Goal: Information Seeking & Learning: Learn about a topic

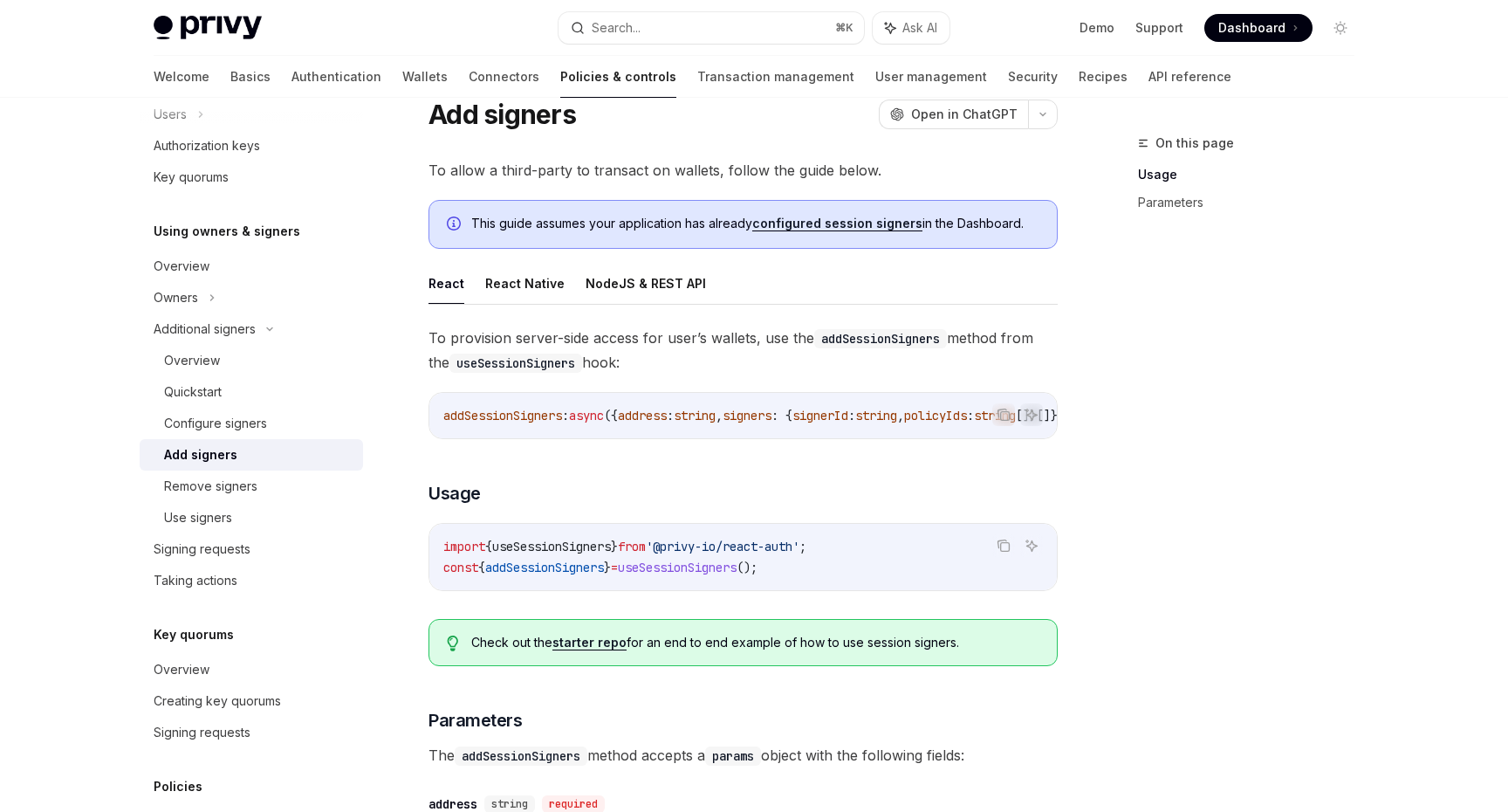
scroll to position [63, 0]
click at [302, 354] on div "Overview" at bounding box center [258, 360] width 188 height 20
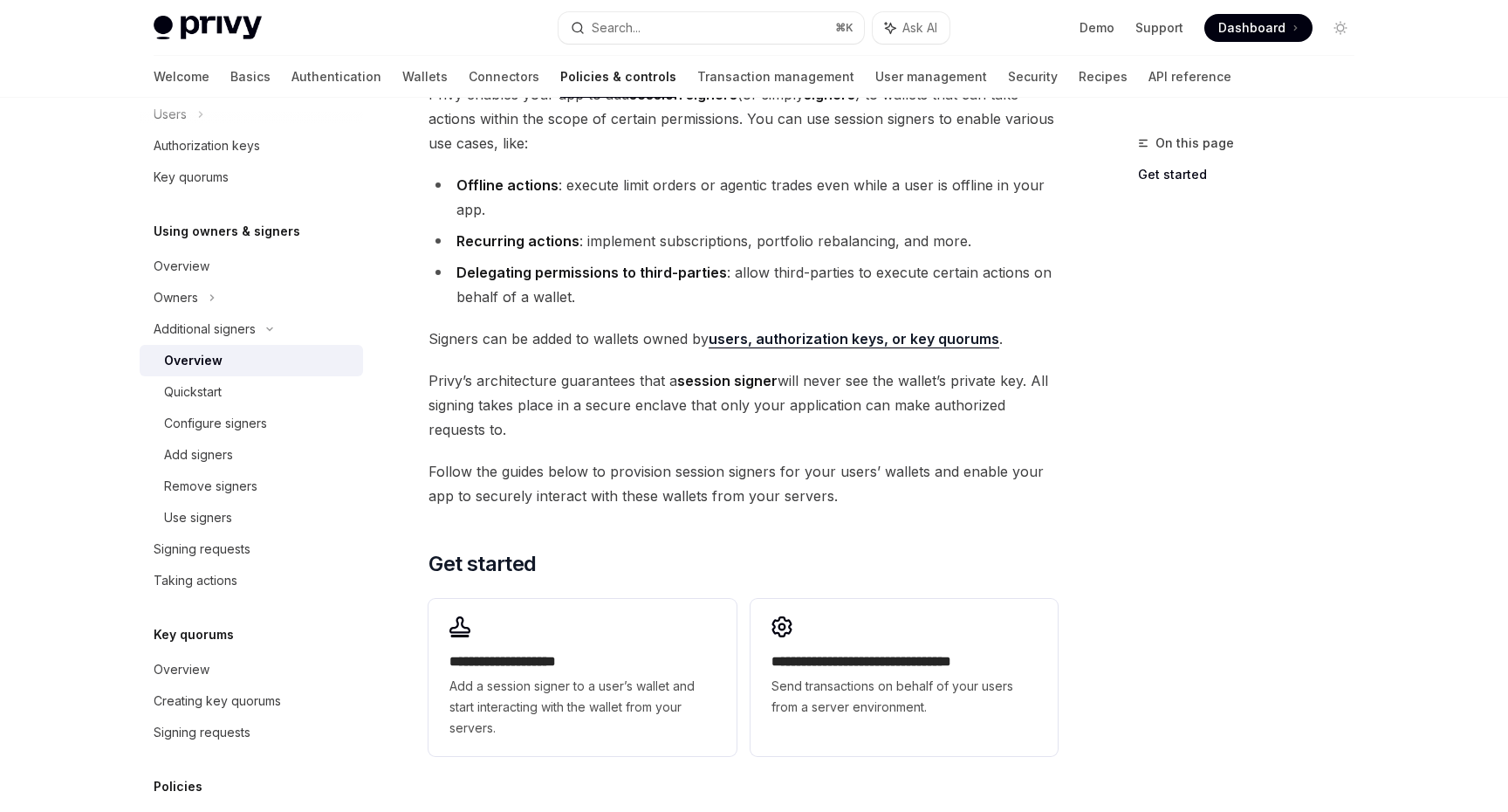
scroll to position [139, 0]
click at [286, 417] on div "Configure signers" at bounding box center [258, 423] width 188 height 20
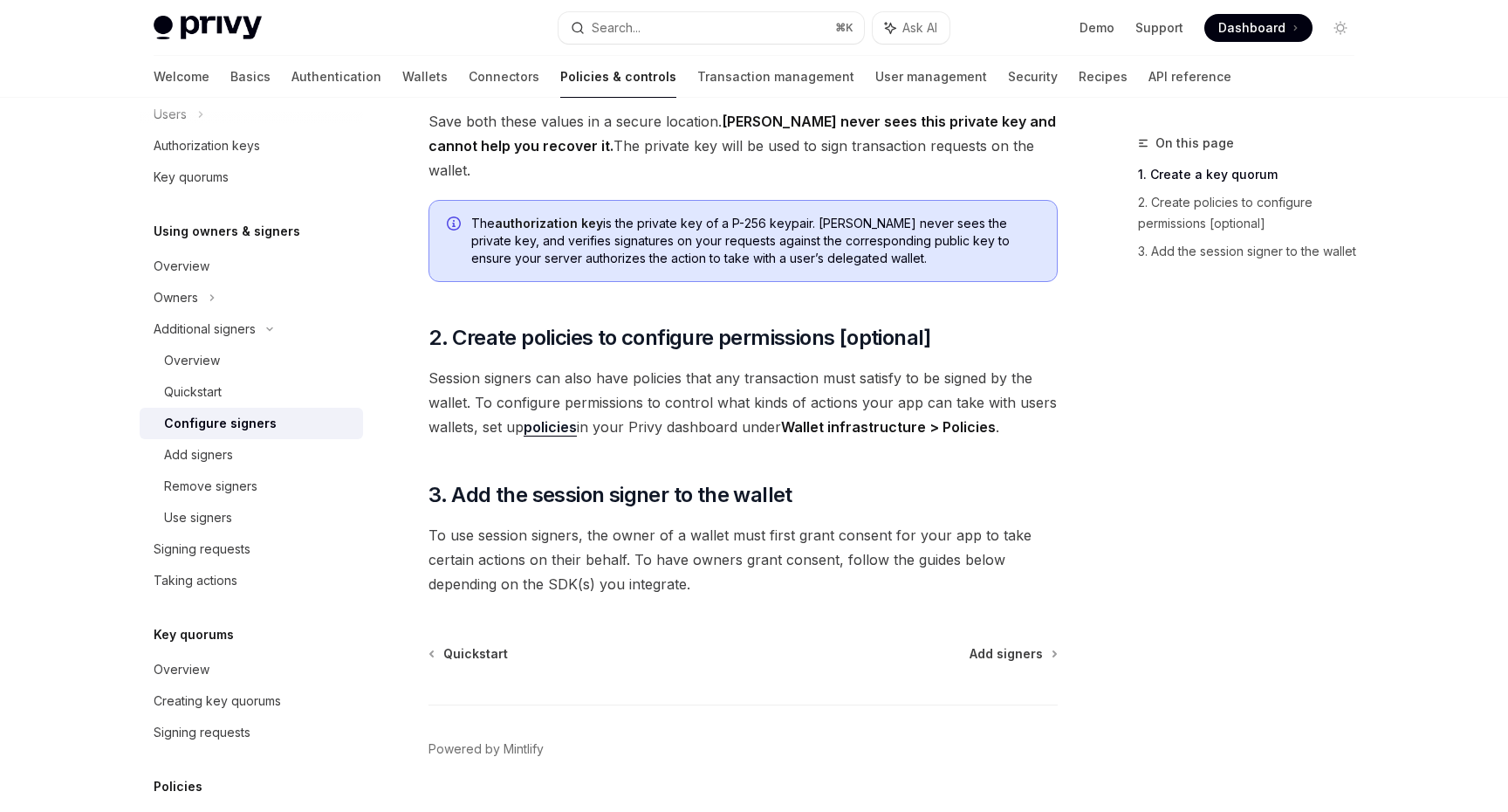
scroll to position [462, 0]
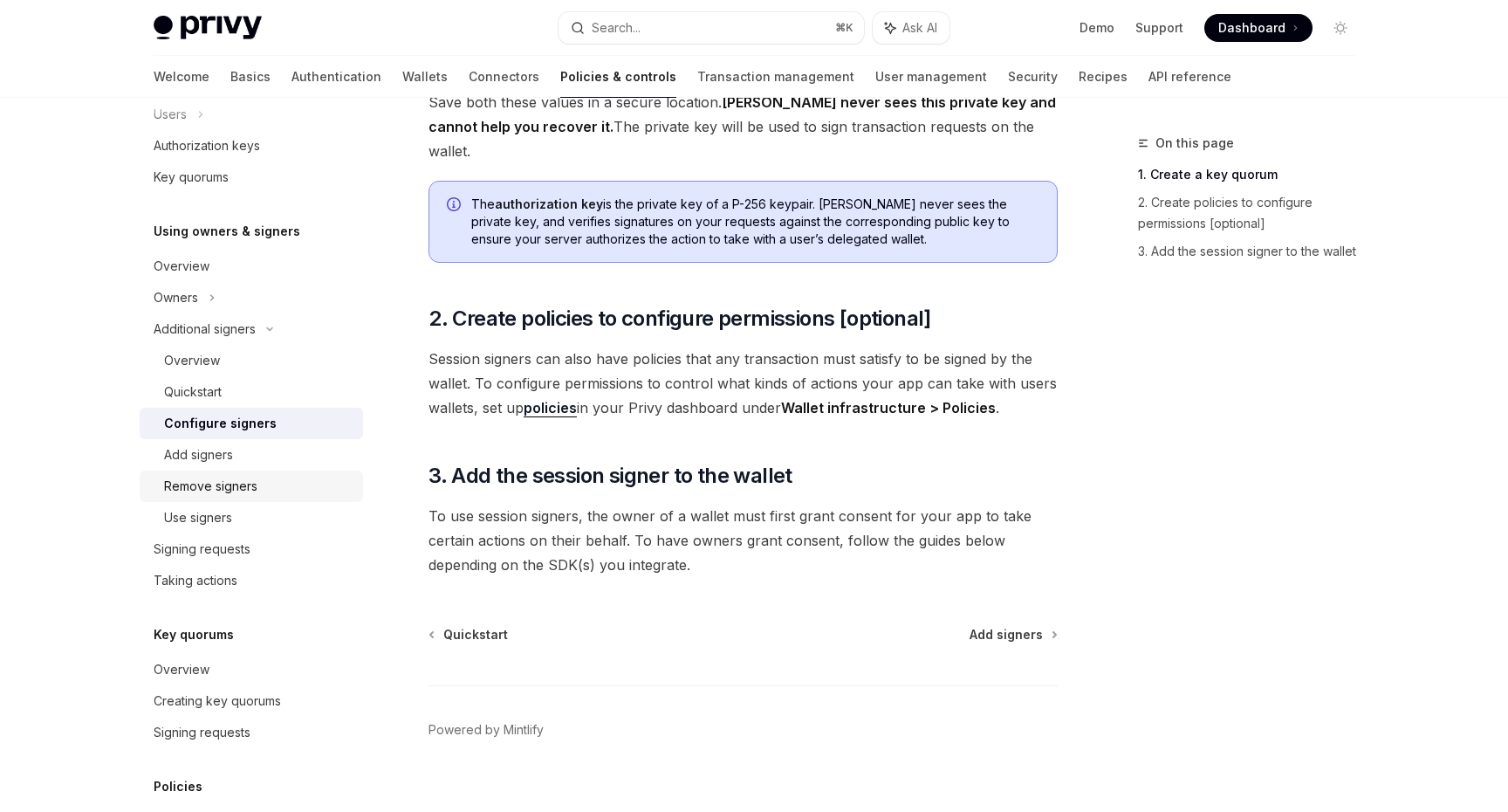
click at [201, 483] on div "Remove signers" at bounding box center [211, 485] width 94 height 20
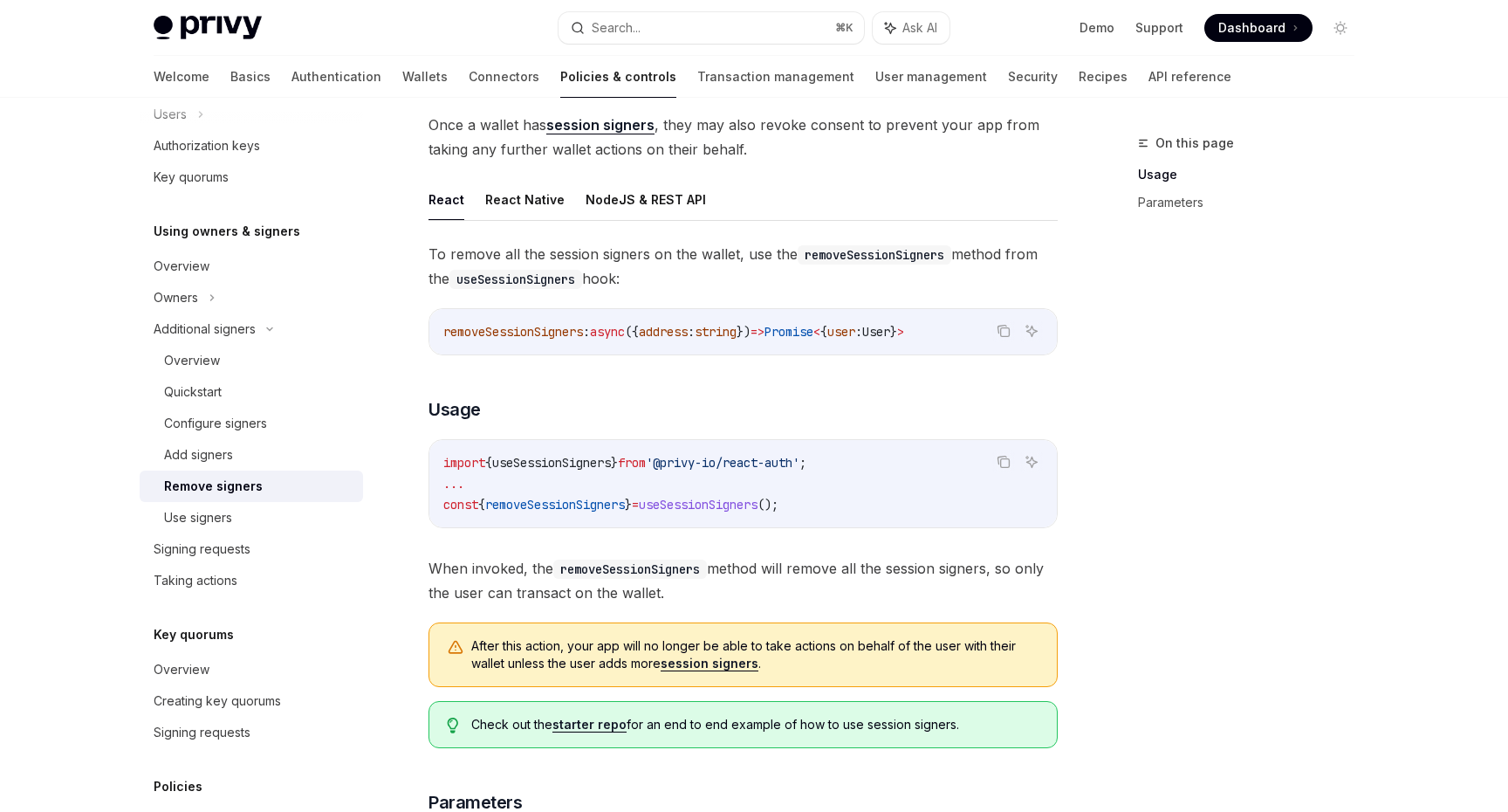
scroll to position [116, 0]
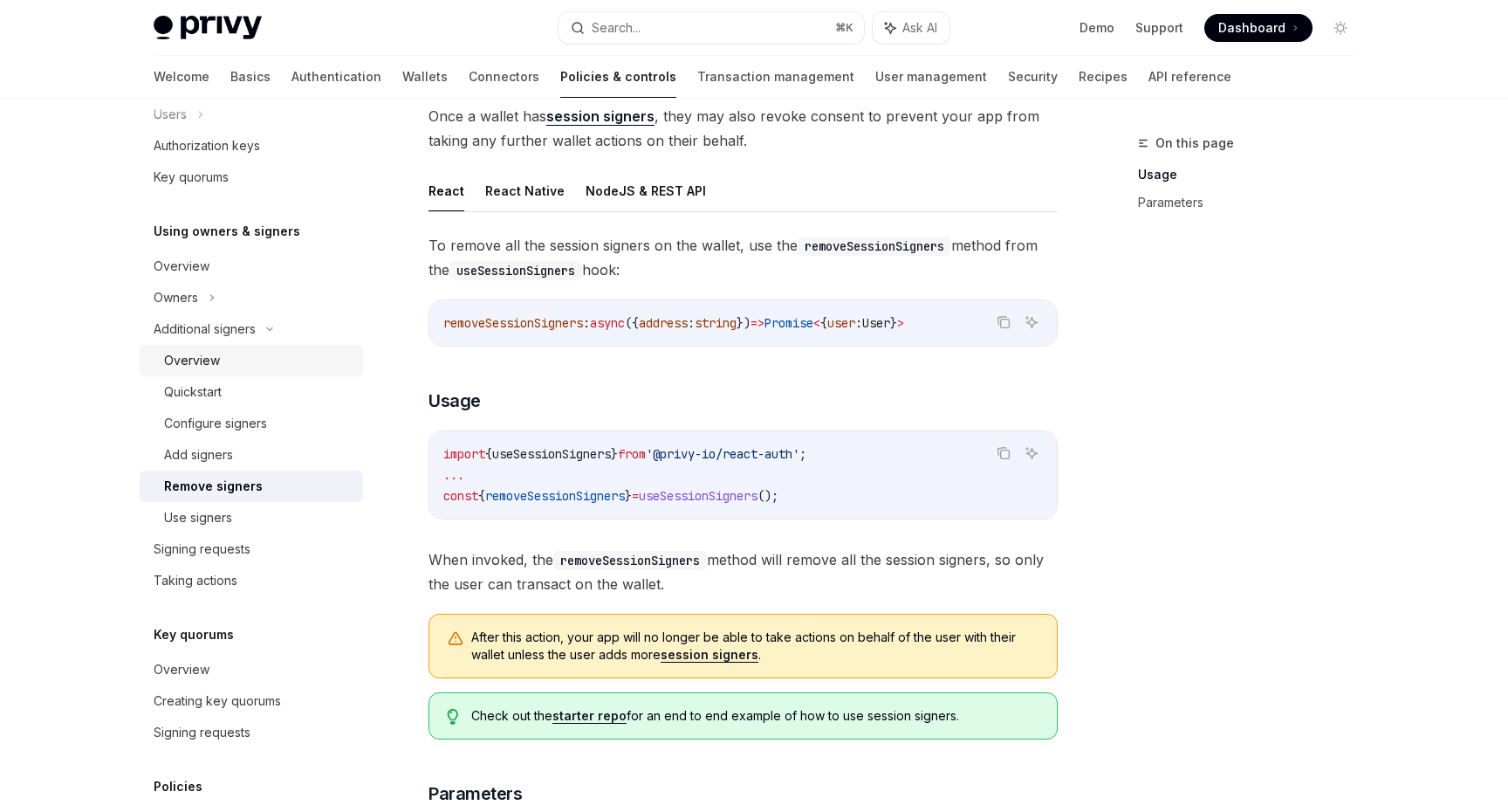
click at [254, 350] on div "Overview" at bounding box center [258, 360] width 188 height 20
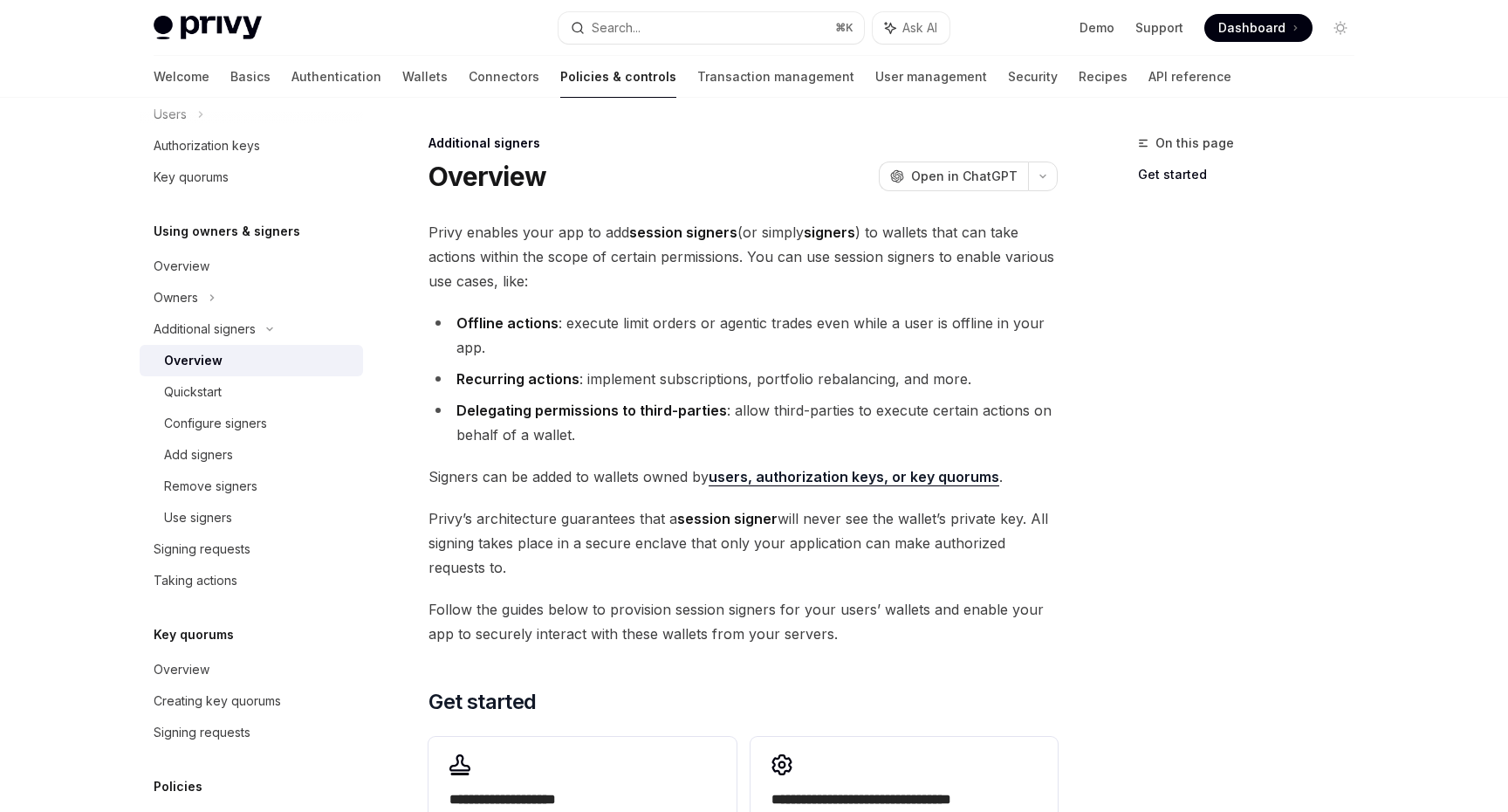
type textarea "*"
